Goal: Book appointment/travel/reservation: Book appointment/travel/reservation

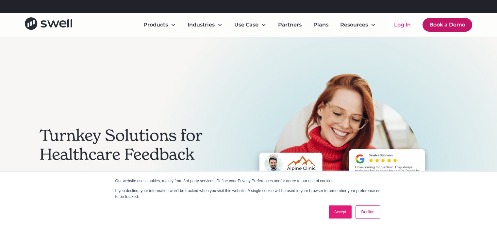
click at [456, 25] on link "Book a Demo" at bounding box center [448, 25] width 50 height 14
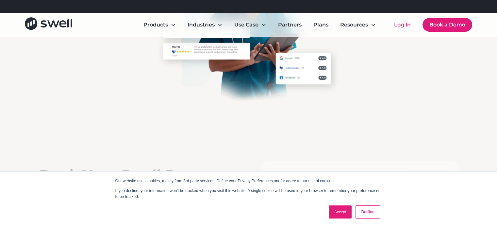
scroll to position [98, 0]
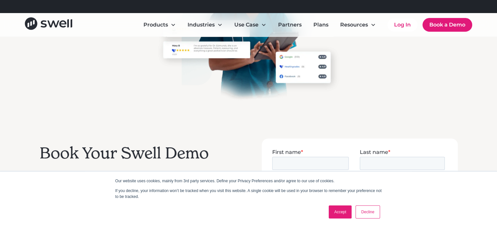
click at [371, 212] on link "Decline" at bounding box center [368, 212] width 24 height 13
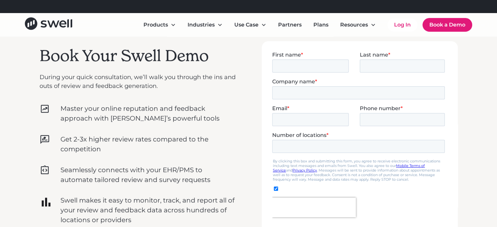
scroll to position [196, 0]
click at [313, 63] on input "First name *" at bounding box center [310, 65] width 76 height 13
type input "AJ"
click at [376, 66] on input "Last name *" at bounding box center [402, 65] width 85 height 13
type input "Holt"
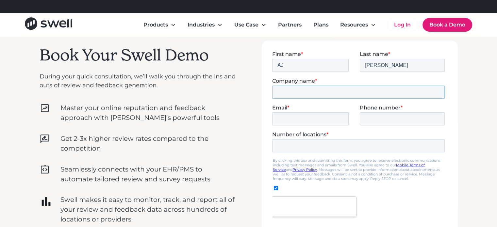
click at [329, 91] on input "Company name *" at bounding box center [358, 91] width 173 height 13
type input "HCR Health LLC"
click at [285, 121] on input "Email *" at bounding box center [310, 118] width 76 height 13
type input "ajholt@hcrhealthllc.com"
click at [393, 115] on input "Phone number *" at bounding box center [402, 118] width 85 height 13
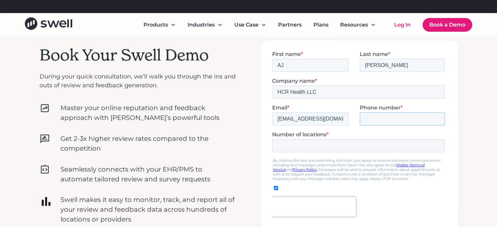
type input "16365791457"
click at [338, 148] on input "Number of locations *" at bounding box center [358, 145] width 173 height 13
type input "1"
click at [438, 143] on input "1" at bounding box center [358, 145] width 173 height 13
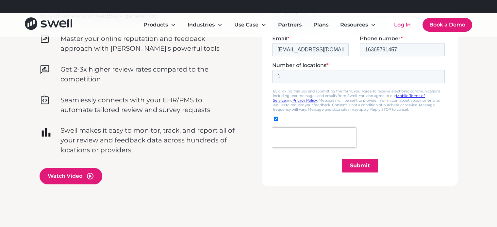
scroll to position [294, 0]
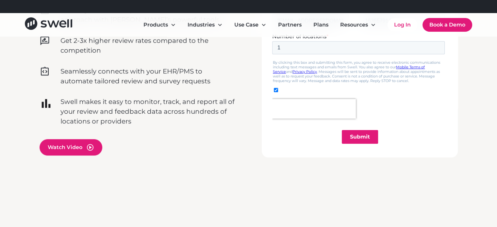
click at [364, 135] on input "Submit" at bounding box center [360, 137] width 36 height 14
